Goal: Task Accomplishment & Management: Use online tool/utility

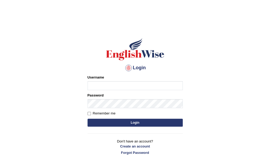
type input "Nomz1986"
click at [133, 123] on button "Login" at bounding box center [135, 123] width 95 height 8
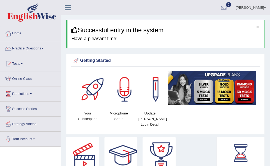
click at [44, 49] on span at bounding box center [43, 48] width 2 height 1
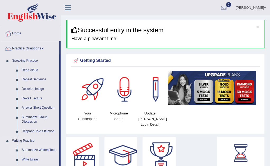
click at [44, 148] on link "Summarize Written Text" at bounding box center [39, 151] width 40 height 10
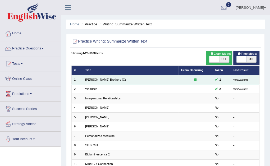
click at [115, 78] on td "[PERSON_NAME] Brothers (C)" at bounding box center [131, 79] width 96 height 9
click at [95, 79] on link "[PERSON_NAME] Brothers (C)" at bounding box center [105, 79] width 41 height 3
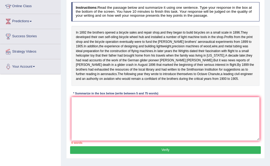
scroll to position [69, 0]
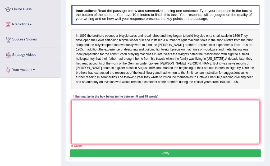
click at [77, 123] on textarea at bounding box center [166, 122] width 189 height 44
type textarea "i"
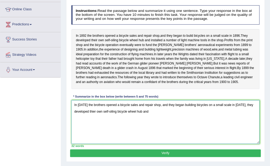
click at [77, 123] on textarea "In 1892 the brothers opened a bicycle sales and repair shop, and they began bui…" at bounding box center [166, 122] width 189 height 44
click at [149, 132] on textarea "In 1892 the brothers opened a bicycle sales and repair shop, and they began bui…" at bounding box center [166, 122] width 189 height 44
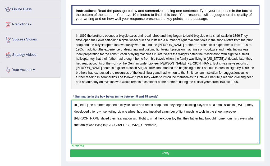
click at [224, 131] on textarea "In 1892 the brothers opened a bicycle sales and repair shop, and they began bui…" at bounding box center [166, 122] width 189 height 44
click at [95, 144] on textarea "In 1892 the brothers opened a bicycle sales and repair shop, and they began bui…" at bounding box center [166, 122] width 189 height 44
click at [110, 144] on textarea "In 1892 the brothers opened a bicycle sales and repair shop, and they began bui…" at bounding box center [166, 122] width 189 height 44
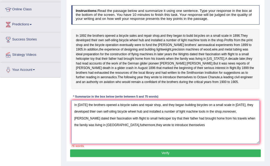
click at [164, 122] on textarea "In 1892 the brothers opened a bicycle sales and repair shop, and they began bui…" at bounding box center [166, 122] width 189 height 44
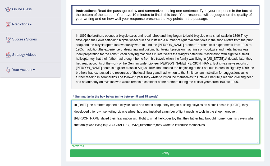
click at [160, 124] on textarea "In 1892 the brothers opened a bicycle sales and repair shop, they began buildin…" at bounding box center [166, 122] width 189 height 44
click at [159, 124] on textarea "In 1892 the brothers opened a bicycle sales and repair shop, they began buildin…" at bounding box center [166, 122] width 189 height 44
click at [235, 123] on textarea "In 1892 the brothers opened a bicycle sales and repair shop, they began buildin…" at bounding box center [166, 122] width 189 height 44
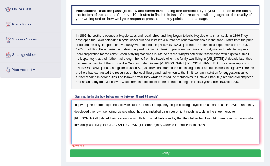
click at [221, 130] on textarea "In 1892 the brothers opened a bicycle sales and repair shop, they began buildin…" at bounding box center [166, 122] width 189 height 44
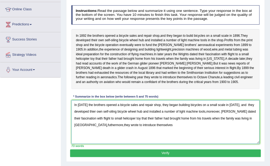
click at [206, 131] on textarea "In 1892 the brothers opened a bicycle sales and repair shop, they began buildin…" at bounding box center [166, 122] width 189 height 44
click at [207, 131] on textarea "In 1892 the brothers opened a bicycle sales and repair shop, they began buildin…" at bounding box center [166, 122] width 189 height 44
click at [152, 144] on textarea "In 1892 the brothers opened a bicycle sales and repair shop, they began buildin…" at bounding box center [166, 122] width 189 height 44
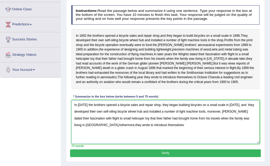
click at [152, 144] on textarea "In 1892 the brothers opened a bicycle sales and repair shop, they began buildin…" at bounding box center [166, 122] width 189 height 44
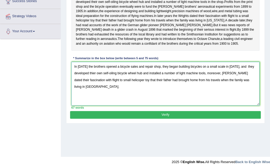
scroll to position [112, 0]
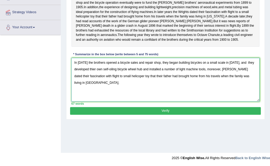
click at [243, 81] on textarea "In 1892 the brothers opened a bicycle sales and repair shop, they began buildin…" at bounding box center [166, 80] width 189 height 44
type textarea "In 1892 the brothers opened a bicycle sales and repair shop, they began buildin…"
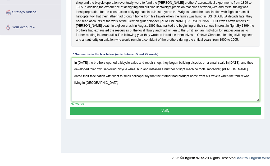
click at [187, 115] on button "Verify" at bounding box center [165, 111] width 191 height 8
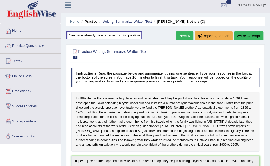
scroll to position [0, 0]
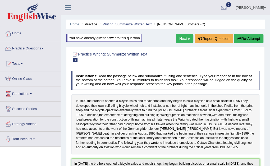
click at [184, 37] on link "Next »" at bounding box center [184, 38] width 17 height 9
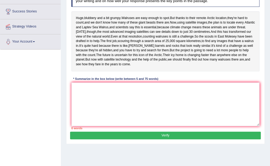
scroll to position [93, 0]
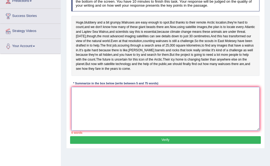
click at [75, 111] on textarea at bounding box center [166, 109] width 189 height 44
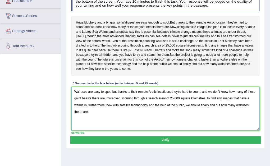
click at [100, 113] on textarea "Walruses are easy to spot, but thanks to their remote Arctic locatiuon, they're…" at bounding box center [166, 109] width 189 height 44
click at [178, 120] on textarea "Walruses are easy enough to spot, but thanks to their remote Arctic locatiuon, …" at bounding box center [166, 109] width 189 height 44
click at [179, 122] on textarea "Walruses are easy enough to spot, but thanks to their remote Arctic locatiuon, …" at bounding box center [166, 109] width 189 height 44
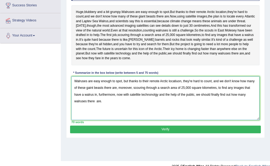
scroll to position [114, 0]
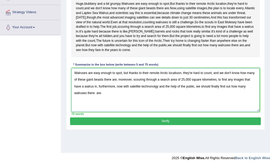
click at [96, 112] on textarea "Walruses are easy enough to spot, but thanks to their remote Arctic locatiuon, …" at bounding box center [166, 90] width 189 height 44
type textarea "Walruses are easy enough to spot, but thanks to their remote Arctic locatiuon, …"
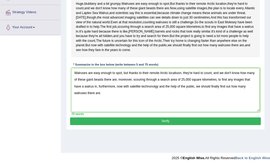
click at [166, 125] on button "Verify" at bounding box center [165, 122] width 191 height 8
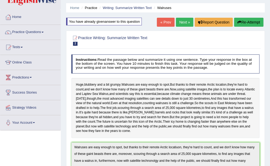
scroll to position [16, 0]
click at [184, 19] on link "Next »" at bounding box center [184, 22] width 17 height 9
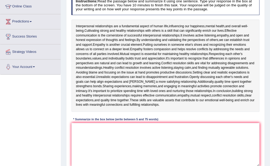
scroll to position [59, 0]
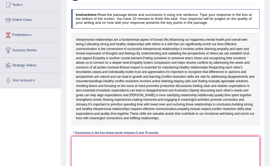
click at [86, 145] on textarea at bounding box center [166, 159] width 189 height 44
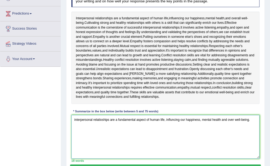
scroll to position [85, 0]
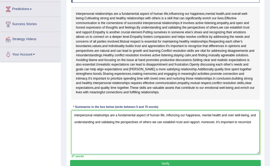
click at [245, 122] on textarea "interpersonal relatioships are a fundamental aspect of human life, influncing o…" at bounding box center [166, 133] width 189 height 44
click at [253, 121] on textarea "interpersonal relatioships are a fundamental aspect of human life, influncing o…" at bounding box center [166, 133] width 189 height 44
click at [80, 129] on textarea "interpersonal relatioships are a fundamental aspect of human life, influncing o…" at bounding box center [166, 133] width 189 height 44
click at [116, 129] on textarea "interpersonal relatioships are a fundamental aspect of human life, influncing o…" at bounding box center [166, 133] width 189 height 44
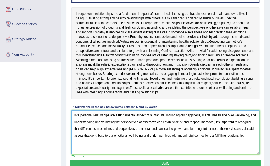
click at [75, 115] on textarea "interpersonal relatioships are a fundamental aspect of human life, influncing o…" at bounding box center [166, 133] width 189 height 44
click at [234, 116] on textarea "Interpersonal relatioships are a fundamental aspect of human life, influncing o…" at bounding box center [166, 133] width 189 height 44
click at [237, 116] on textarea "Interpersonal relatioships are a fundamental aspect of human life, influncing o…" at bounding box center [166, 133] width 189 height 44
click at [233, 115] on textarea "Interpersonal relatioships are a fundamental aspect of human life, influncing o…" at bounding box center [166, 133] width 189 height 44
click at [81, 122] on textarea "Interpersonal relatioships are a fundamental aspect of human life, influncing o…" at bounding box center [166, 133] width 189 height 44
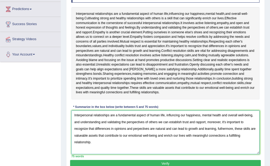
type textarea "Interpersonal relatioships are a fundamental aspect of human life, influncing o…"
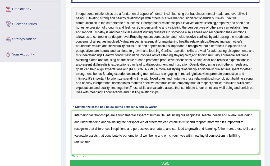
click at [186, 161] on button "Verify" at bounding box center [165, 164] width 191 height 8
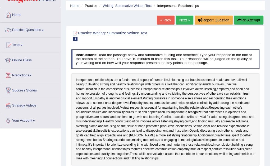
scroll to position [16, 0]
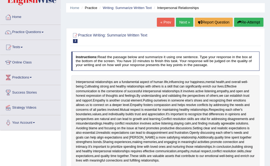
click at [184, 23] on link "Next »" at bounding box center [184, 22] width 17 height 9
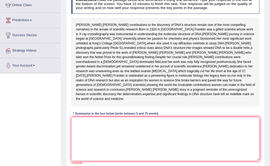
scroll to position [74, 0]
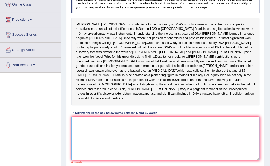
click at [76, 145] on textarea at bounding box center [166, 139] width 189 height 44
click at [87, 143] on textarea "Rosalind" at bounding box center [166, 139] width 189 height 44
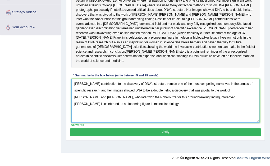
scroll to position [117, 0]
type textarea "Rosalind Franklin's contribution to the discovery of DNA's structure remain one…"
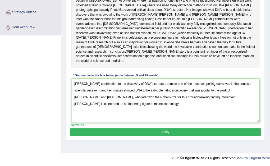
click at [228, 136] on button "Verify" at bounding box center [165, 132] width 191 height 8
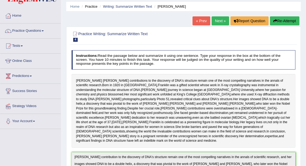
scroll to position [17, 0]
click at [219, 22] on link "Next »" at bounding box center [219, 21] width 17 height 9
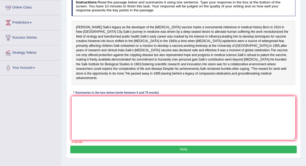
scroll to position [74, 0]
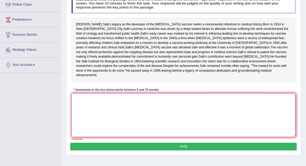
click at [89, 118] on textarea at bounding box center [184, 115] width 224 height 44
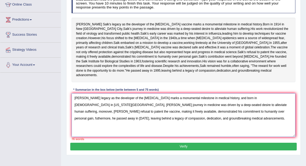
click at [230, 116] on textarea "Jonas Salk's legacy as the developer of the polio vaccine marks a monumental mi…" at bounding box center [184, 115] width 224 height 44
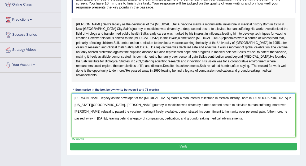
click at [226, 117] on textarea "Jonas Salk's legacy as the developer of the polio vaccine marks a monumental mi…" at bounding box center [184, 115] width 224 height 44
click at [276, 117] on textarea "Jonas Salk's legacy as the developer of the polio vaccine marks a monumental mi…" at bounding box center [184, 115] width 224 height 44
type textarea "Jonas Salk's legacy as the developer of the polio vaccine marks a monumental mi…"
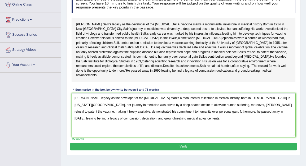
click at [281, 151] on button "Verify" at bounding box center [183, 147] width 226 height 8
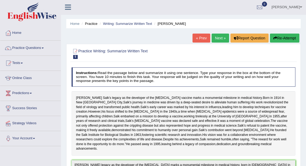
scroll to position [0, 0]
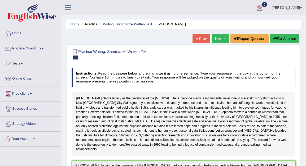
click at [216, 40] on link "Next »" at bounding box center [219, 38] width 17 height 9
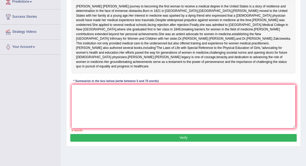
scroll to position [95, 0]
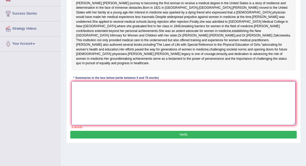
click at [100, 117] on textarea at bounding box center [184, 104] width 224 height 44
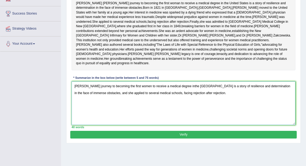
click at [197, 105] on textarea "[PERSON_NAME] journey to becoming the first women to receive a medical degree i…" at bounding box center [184, 104] width 224 height 44
click at [220, 111] on textarea "[PERSON_NAME] journey to becoming the first women to receive a medical degree i…" at bounding box center [184, 104] width 224 height 44
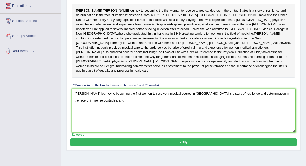
scroll to position [85, 0]
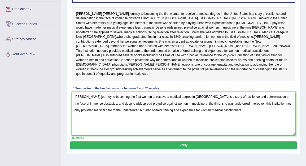
click at [218, 129] on textarea "[PERSON_NAME] journey to becoming the first women to receive a medical degree i…" at bounding box center [184, 114] width 224 height 44
click at [223, 129] on textarea "[PERSON_NAME] journey to becoming the first women to receive a medical degree i…" at bounding box center [184, 114] width 224 height 44
click at [234, 128] on textarea "[PERSON_NAME] journey to becoming the first women to receive a medical degree i…" at bounding box center [184, 114] width 224 height 44
click at [235, 128] on textarea "[PERSON_NAME] journey to becoming the first women to receive a medical degree i…" at bounding box center [184, 114] width 224 height 44
type textarea "[PERSON_NAME] journey to becoming the first women to receive a medical degree i…"
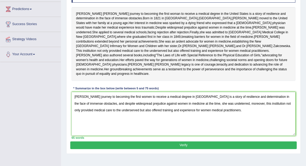
click at [240, 149] on button "Verify" at bounding box center [183, 146] width 226 height 8
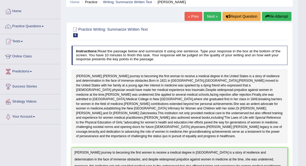
scroll to position [21, 0]
